Goal: Task Accomplishment & Management: Manage account settings

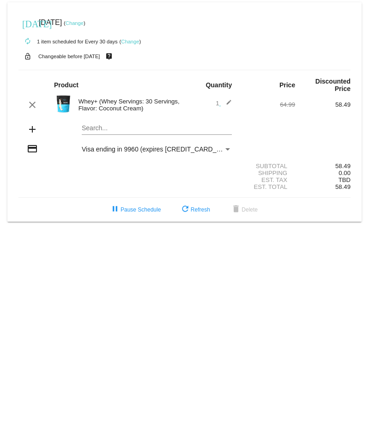
click at [99, 122] on div "Search..." at bounding box center [157, 126] width 150 height 18
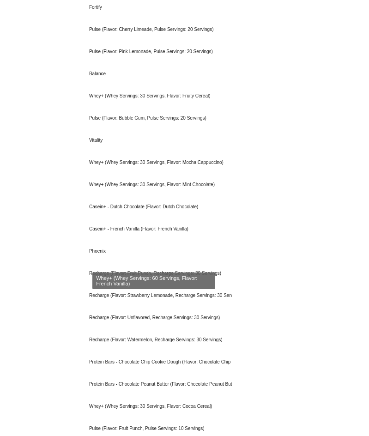
scroll to position [461, 0]
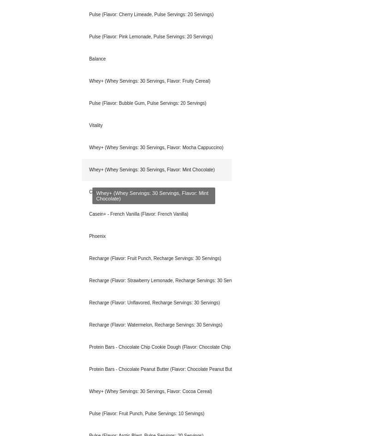
click at [151, 167] on div "Whey+ (Whey Servings: 30 Servings, Flavor: Mint Chocolate)" at bounding box center [157, 170] width 150 height 22
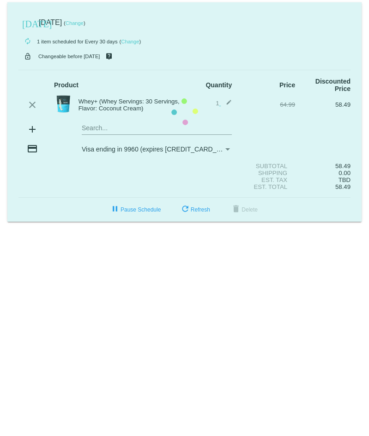
scroll to position [0, 0]
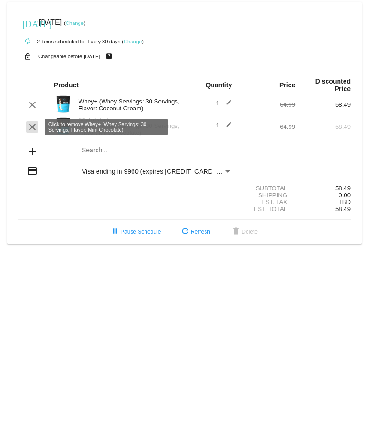
click at [30, 124] on mat-icon "clear" at bounding box center [32, 126] width 11 height 11
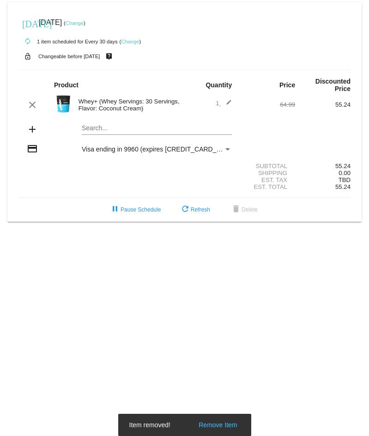
click at [116, 126] on mat-card "[DATE] [DATE] ( Change ) autorenew 1 item scheduled for Every 30 days ( Change …" at bounding box center [184, 111] width 354 height 219
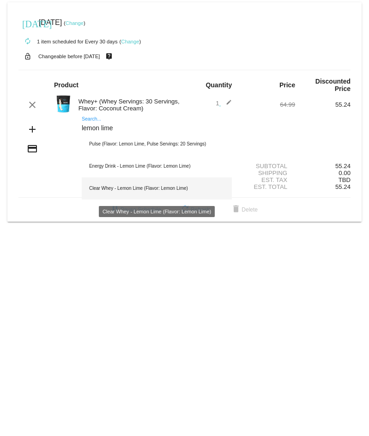
type input "lemon lime"
click at [146, 187] on div "Clear Whey - Lemon Lime (Flavor: Lemon Lime)" at bounding box center [157, 188] width 150 height 22
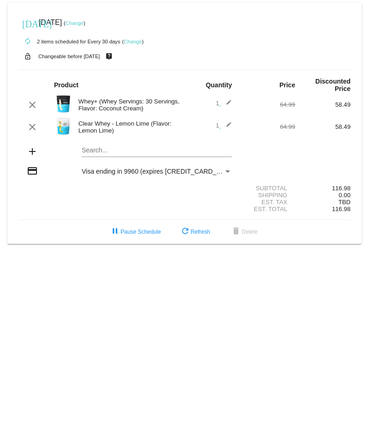
click at [228, 125] on mat-icon "edit" at bounding box center [226, 126] width 11 height 11
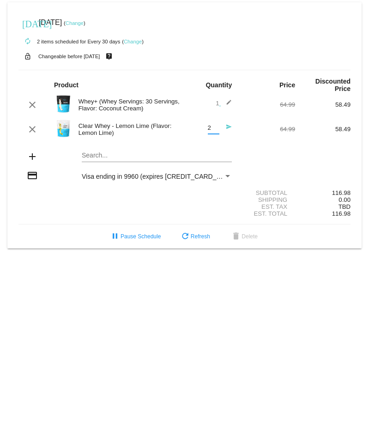
type input "2"
click at [216, 125] on input "2" at bounding box center [214, 128] width 12 height 7
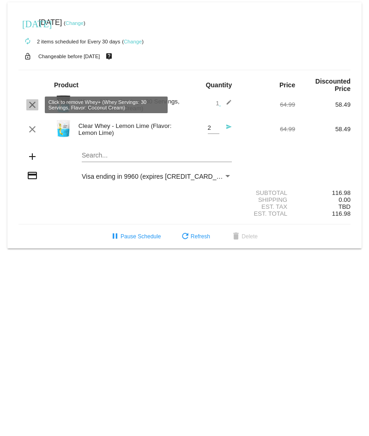
click at [31, 103] on mat-icon "clear" at bounding box center [32, 104] width 11 height 11
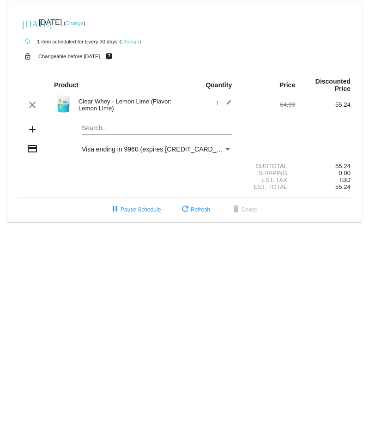
click at [214, 101] on div "1 edit" at bounding box center [212, 104] width 40 height 11
click at [218, 102] on span "1 edit" at bounding box center [223, 103] width 16 height 7
click at [229, 102] on mat-icon "edit" at bounding box center [226, 104] width 11 height 11
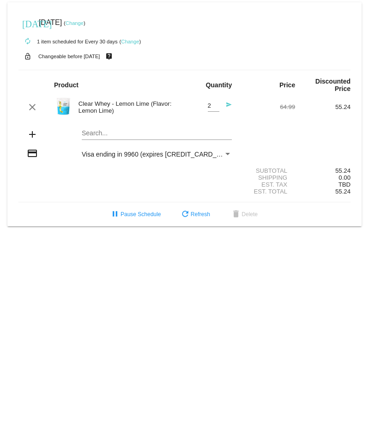
type input "2"
click at [217, 105] on input "2" at bounding box center [214, 105] width 12 height 7
click at [242, 124] on div "add Search..." at bounding box center [184, 135] width 332 height 26
click at [84, 23] on link "Change" at bounding box center [75, 23] width 18 height 6
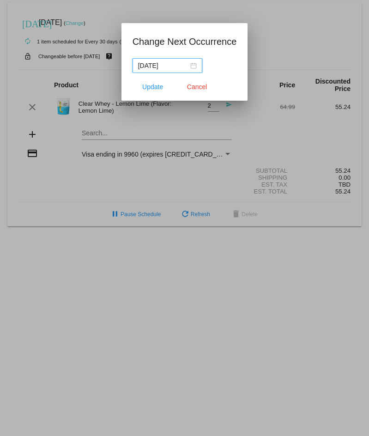
click at [174, 66] on input "[DATE]" at bounding box center [163, 65] width 50 height 10
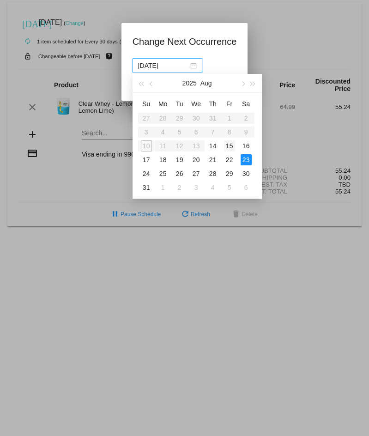
click at [231, 147] on div "15" at bounding box center [229, 145] width 11 height 11
type input "[DATE]"
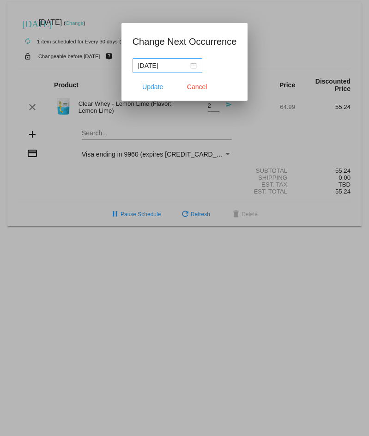
click at [192, 66] on div "[DATE]" at bounding box center [167, 65] width 59 height 10
click at [233, 57] on app-change-next-occurrence-dialog "Change Next Occurrence [DATE] Update Cancel" at bounding box center [184, 67] width 104 height 66
click at [161, 88] on span "Update" at bounding box center [152, 86] width 21 height 7
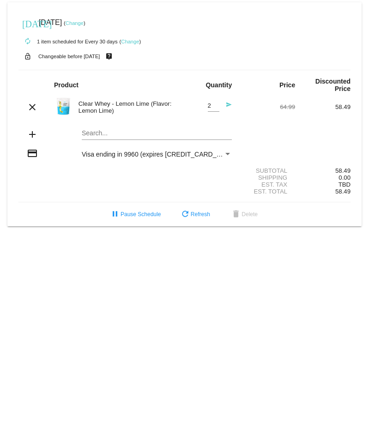
click at [240, 107] on div "64.99" at bounding box center [266, 106] width 55 height 7
click at [199, 211] on span "refresh Refresh" at bounding box center [194, 214] width 30 height 6
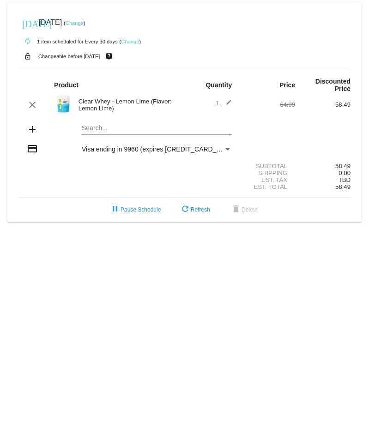
click at [217, 102] on span "1 edit" at bounding box center [223, 103] width 16 height 7
click at [223, 102] on mat-icon "edit" at bounding box center [226, 104] width 11 height 11
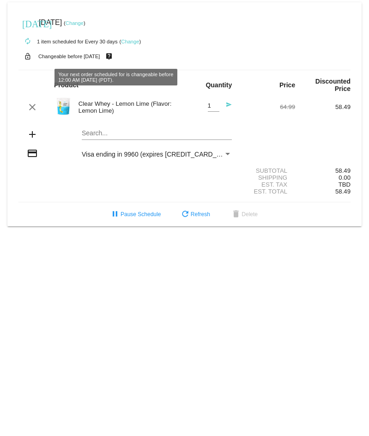
click at [144, 44] on div "autorenew 1 item scheduled for Every 30 days ( Change )" at bounding box center [184, 41] width 332 height 18
